Goal: Information Seeking & Learning: Learn about a topic

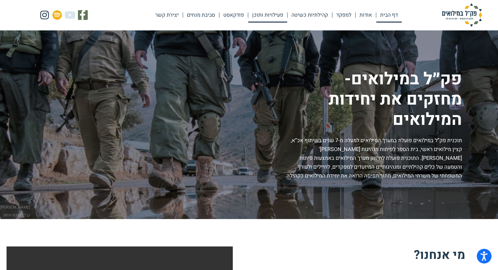
click at [261, 15] on link "פעילויות ותוכן" at bounding box center [267, 15] width 39 height 15
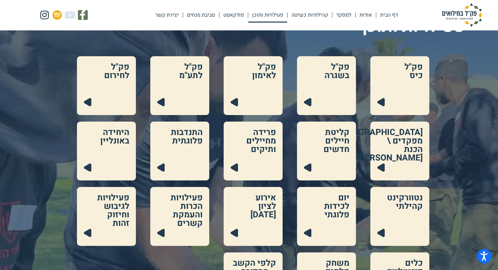
scroll to position [98, 0]
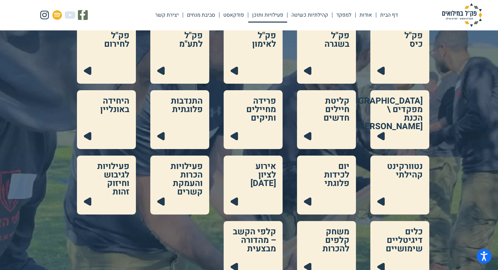
click at [262, 185] on link at bounding box center [253, 185] width 59 height 59
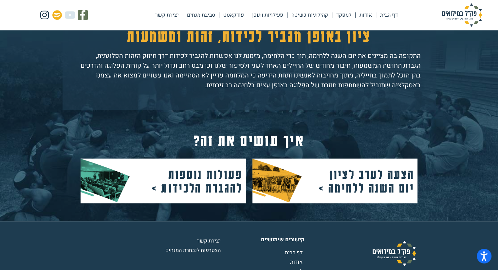
scroll to position [229, 0]
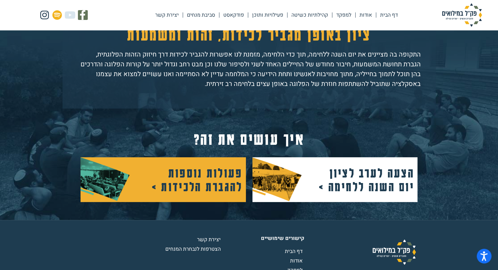
click at [193, 181] on h2 "פעולות נוספות להגברת הלכידות >" at bounding box center [193, 179] width 98 height 27
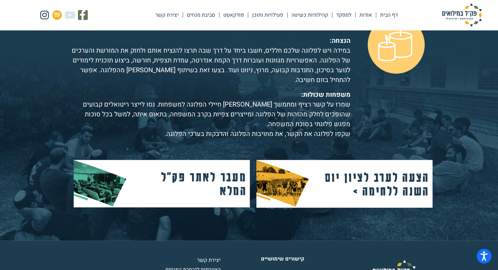
scroll to position [884, 0]
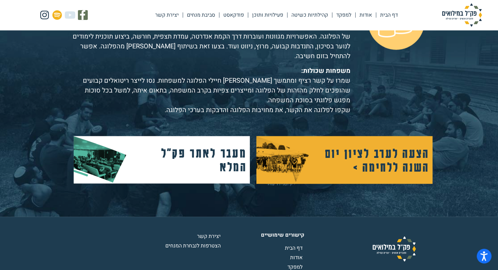
click at [401, 147] on h2 "הצעה לערב לציון יום השנה ללחימה >" at bounding box center [376, 159] width 105 height 27
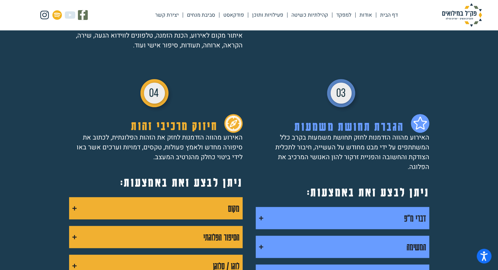
scroll to position [393, 0]
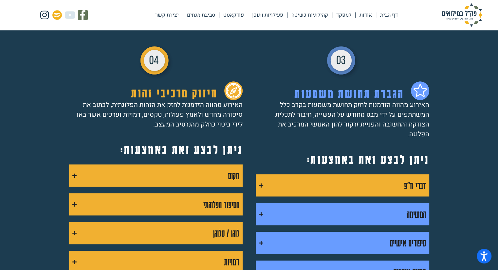
click at [346, 174] on summary "דברי מ"פ" at bounding box center [342, 185] width 173 height 22
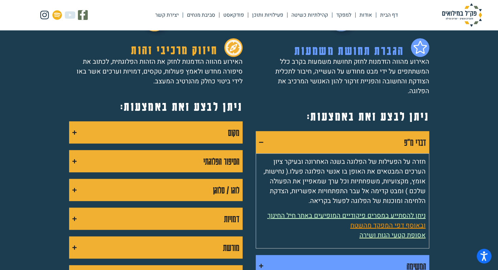
scroll to position [458, 0]
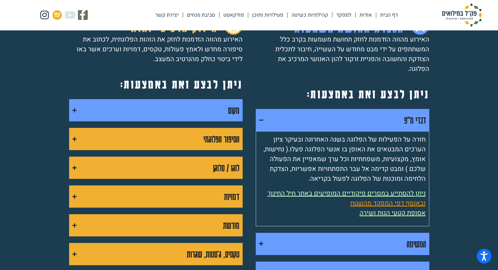
click at [218, 112] on summary "מקום" at bounding box center [155, 110] width 173 height 22
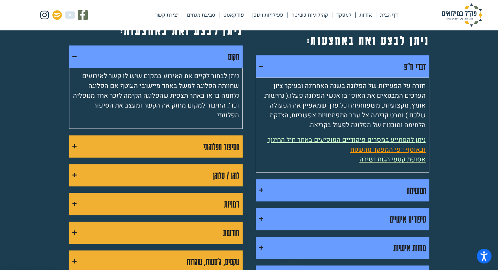
scroll to position [524, 0]
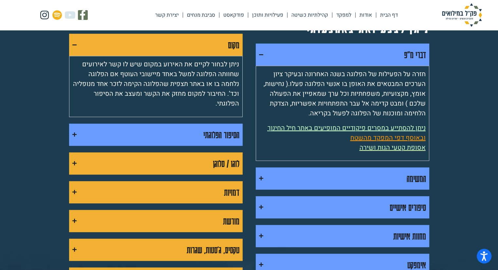
click at [217, 127] on div "הסיפור הפלוגתי" at bounding box center [221, 135] width 36 height 16
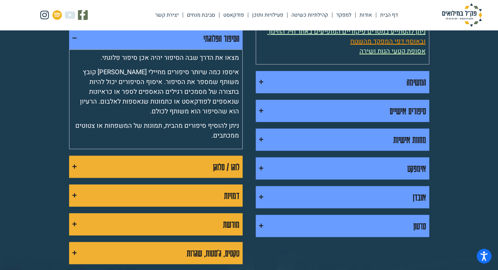
scroll to position [622, 0]
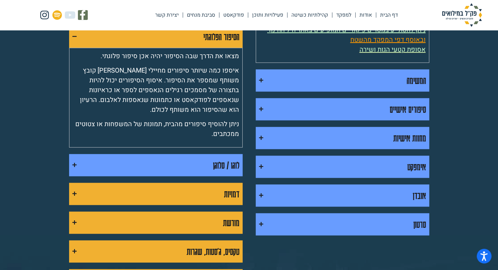
click at [214, 159] on div "לוגו / סלוגן" at bounding box center [226, 165] width 27 height 16
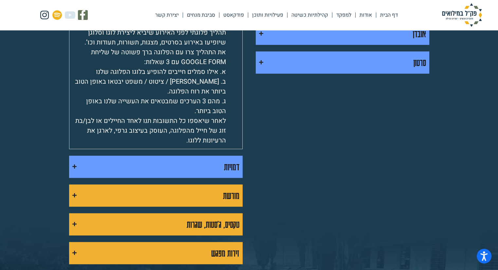
scroll to position [786, 0]
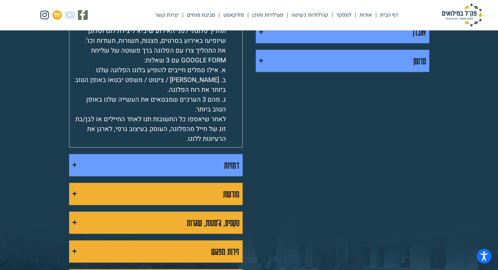
click at [214, 168] on summary "דמויות" at bounding box center [155, 165] width 173 height 22
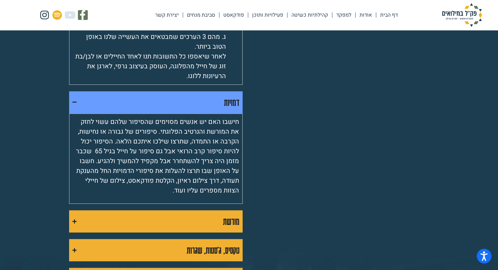
scroll to position [884, 0]
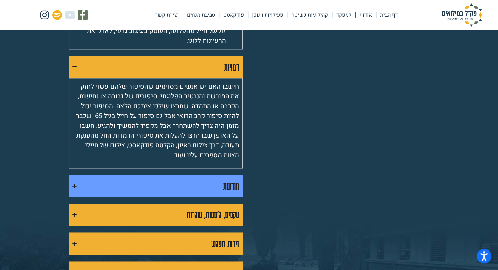
click at [213, 181] on summary "מורשת" at bounding box center [155, 186] width 173 height 22
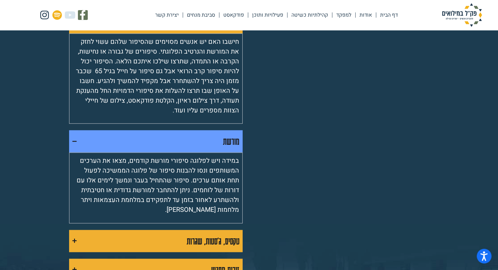
scroll to position [949, 0]
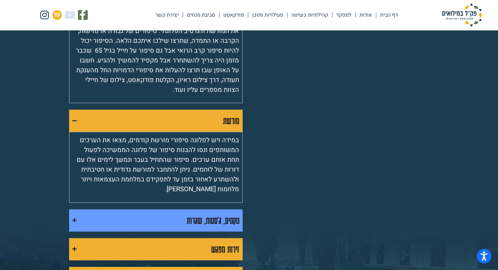
click at [213, 217] on div "טקסים, ג'סטות, שגרות" at bounding box center [213, 221] width 53 height 16
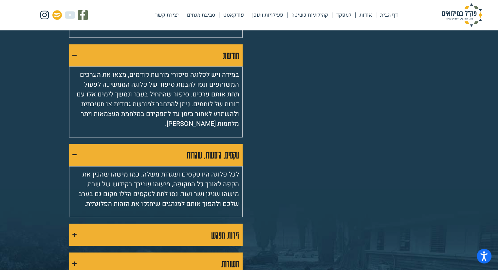
scroll to position [1047, 0]
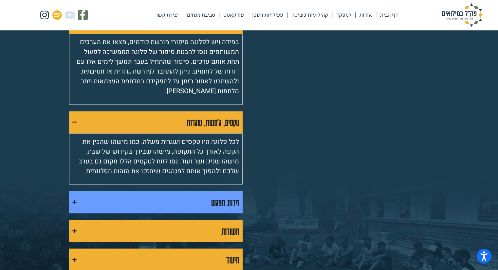
click at [201, 205] on summary "זירות מפגש" at bounding box center [155, 202] width 173 height 22
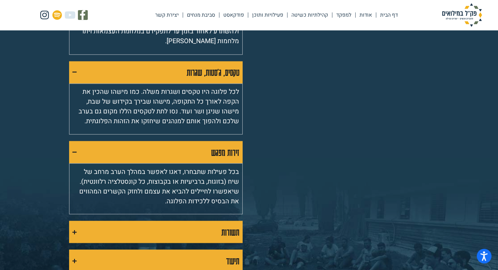
scroll to position [1113, 0]
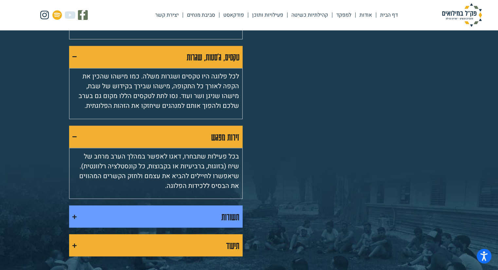
click at [215, 218] on summary "תשורות" at bounding box center [155, 217] width 173 height 22
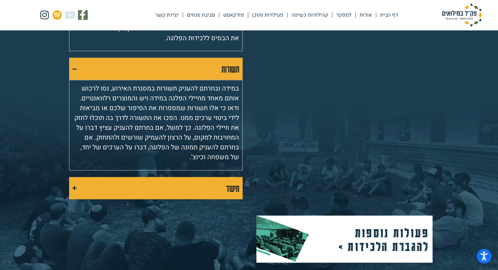
scroll to position [1277, 0]
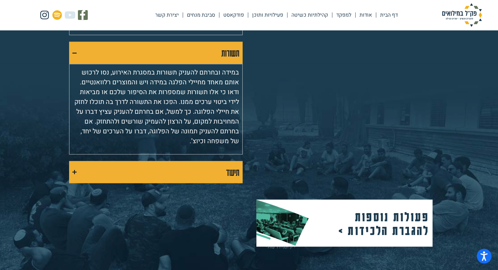
click at [179, 176] on summary "תיעוד" at bounding box center [155, 172] width 173 height 22
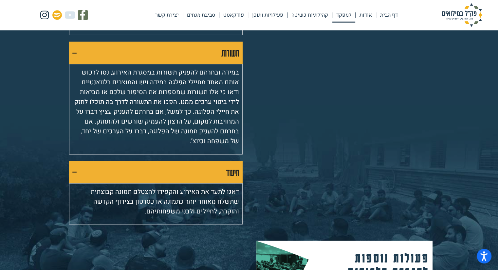
click at [343, 15] on link "למפקד" at bounding box center [343, 15] width 23 height 15
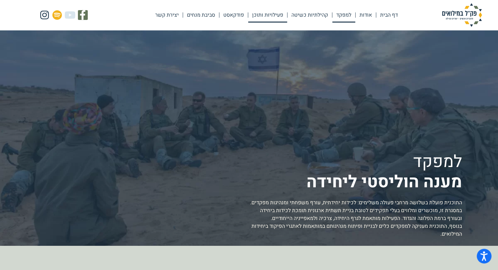
click at [264, 18] on link "פעילויות ותוכן" at bounding box center [267, 15] width 39 height 15
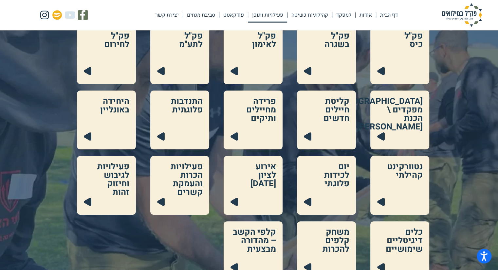
scroll to position [98, 0]
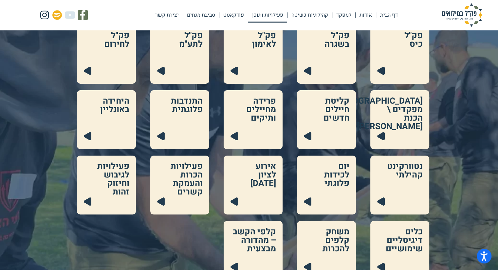
click at [254, 172] on link at bounding box center [253, 185] width 59 height 59
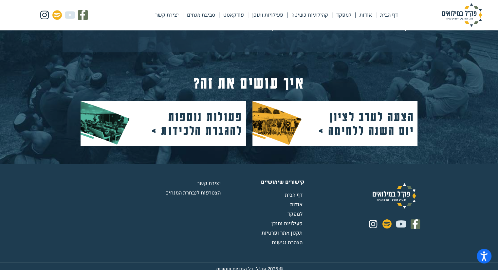
scroll to position [292, 0]
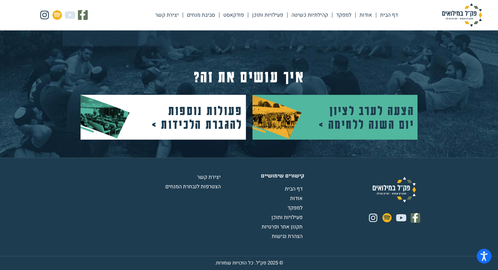
click at [317, 125] on h2 "הצעה לערב לציון יום השנה ללחימה >" at bounding box center [365, 116] width 98 height 27
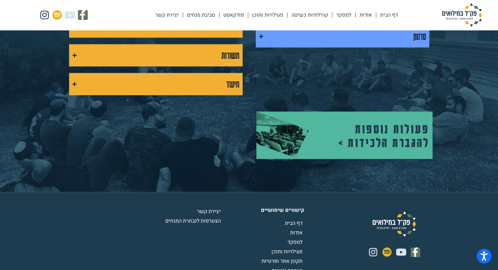
scroll to position [720, 0]
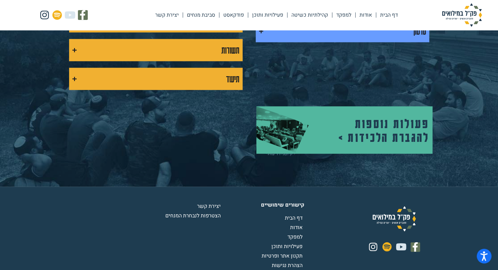
click at [387, 125] on h2 "פעולות נוספות להגברת הלכידות >" at bounding box center [376, 130] width 105 height 27
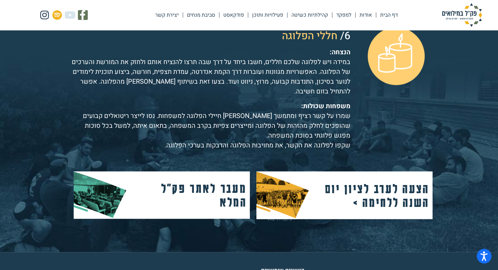
scroll to position [851, 0]
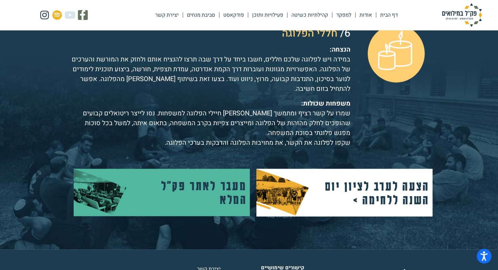
click at [173, 179] on h2 "מעבר לאתר פק"ל המלא" at bounding box center [193, 192] width 105 height 27
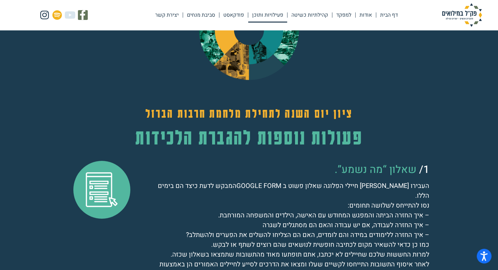
click at [270, 16] on link "פעילויות ותוכן" at bounding box center [267, 15] width 39 height 15
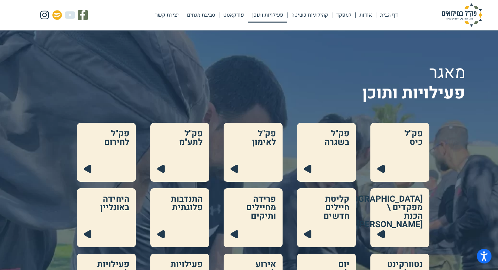
click at [406, 166] on link at bounding box center [399, 152] width 59 height 59
